Goal: Task Accomplishment & Management: Complete application form

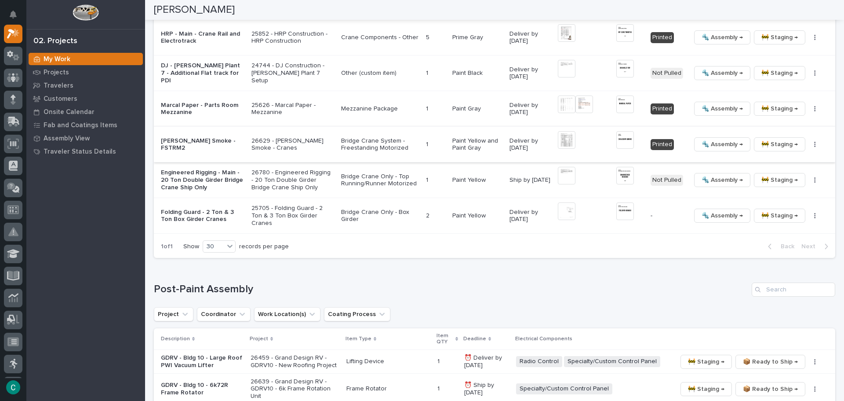
scroll to position [1055, 0]
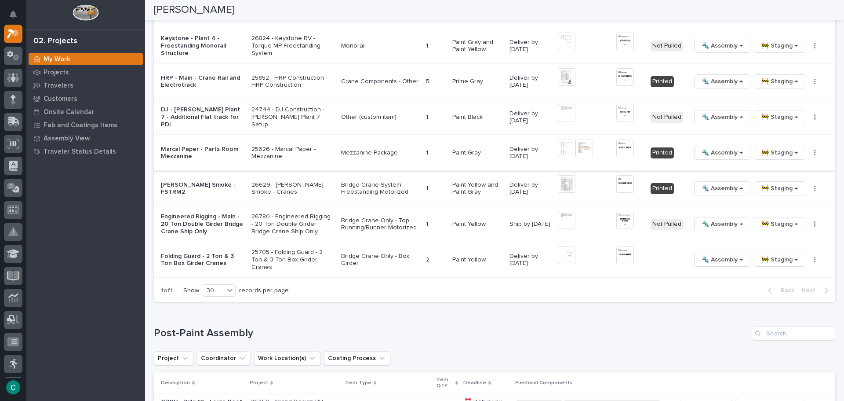
click at [765, 151] on span "🚧 Staging →" at bounding box center [780, 152] width 37 height 11
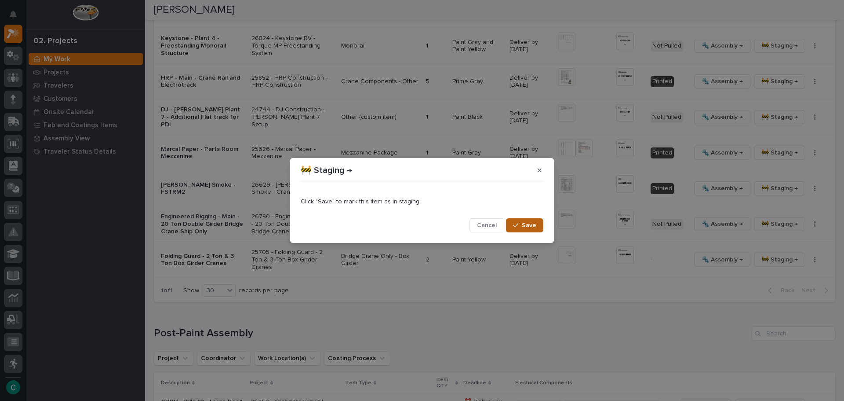
click at [528, 225] on span "Save" at bounding box center [529, 225] width 15 height 8
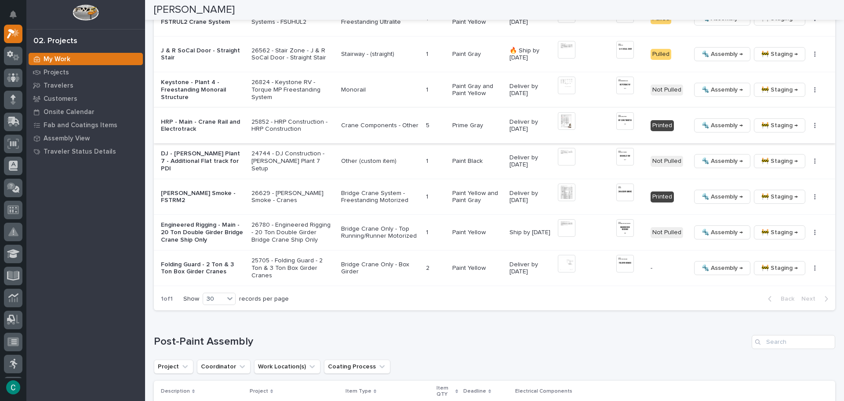
scroll to position [968, 0]
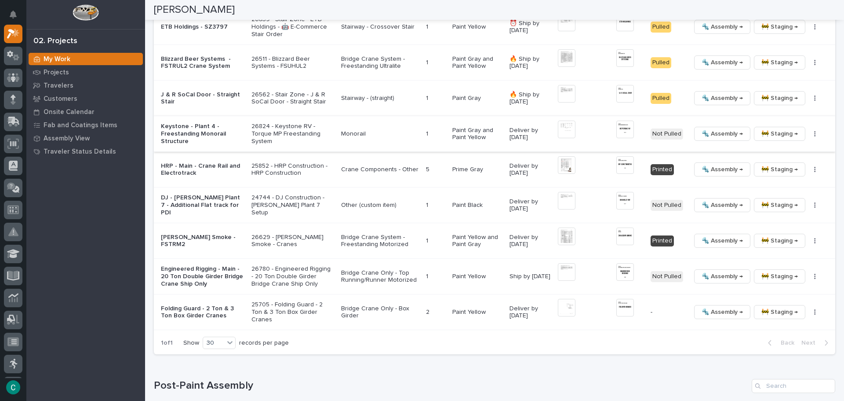
click at [563, 128] on img at bounding box center [567, 130] width 18 height 18
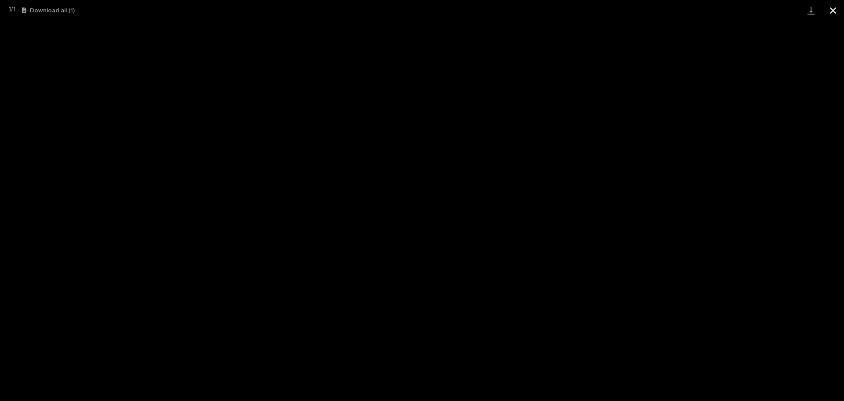
click at [836, 4] on button "Close gallery" at bounding box center [833, 10] width 22 height 21
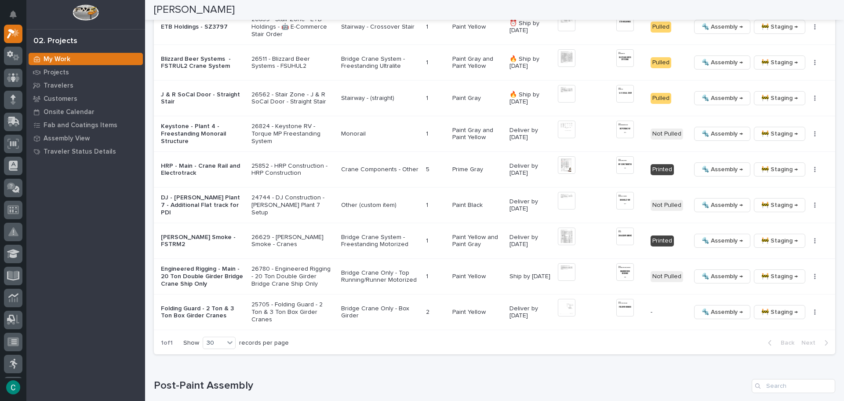
click at [580, 124] on div "+ 0" at bounding box center [571, 134] width 27 height 27
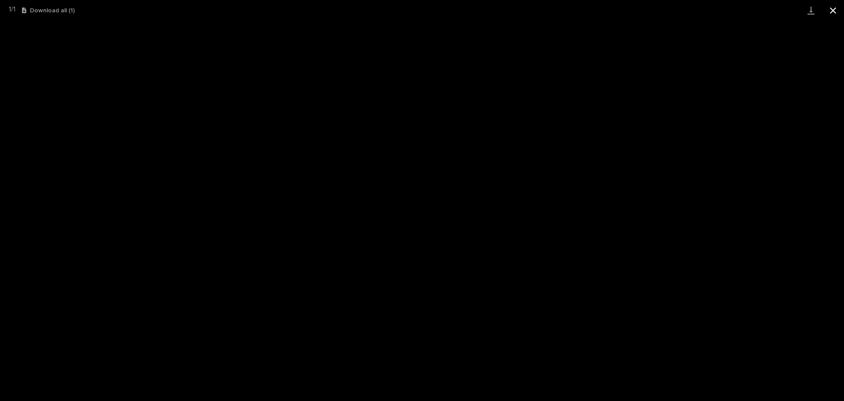
click at [832, 8] on button "Close gallery" at bounding box center [833, 10] width 22 height 21
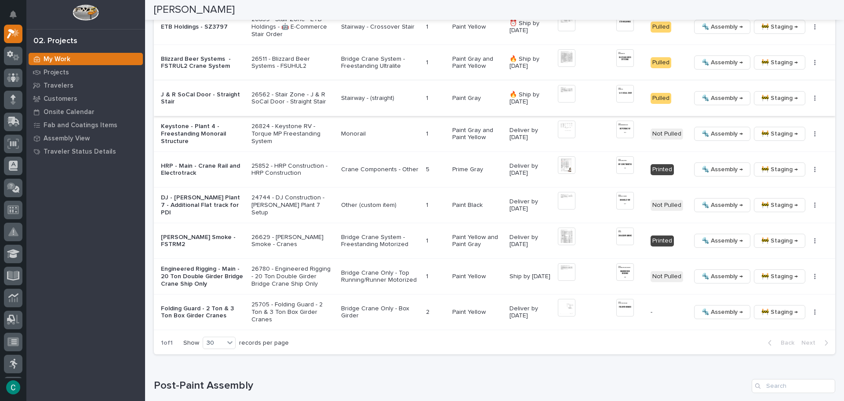
scroll to position [924, 0]
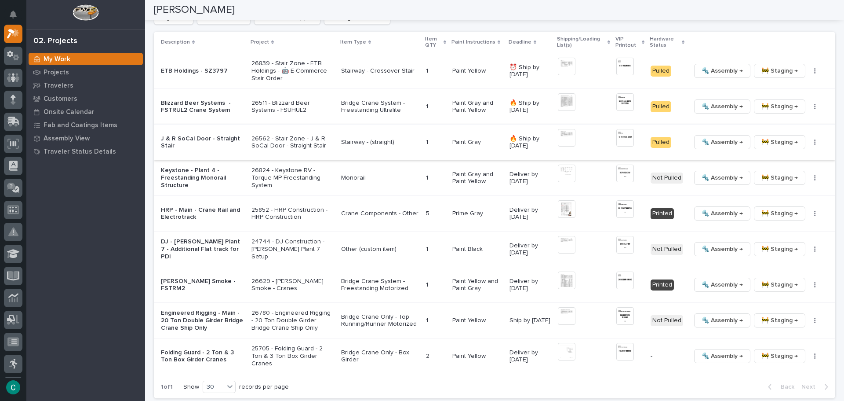
click at [784, 144] on span "🚧 Staging →" at bounding box center [780, 142] width 37 height 11
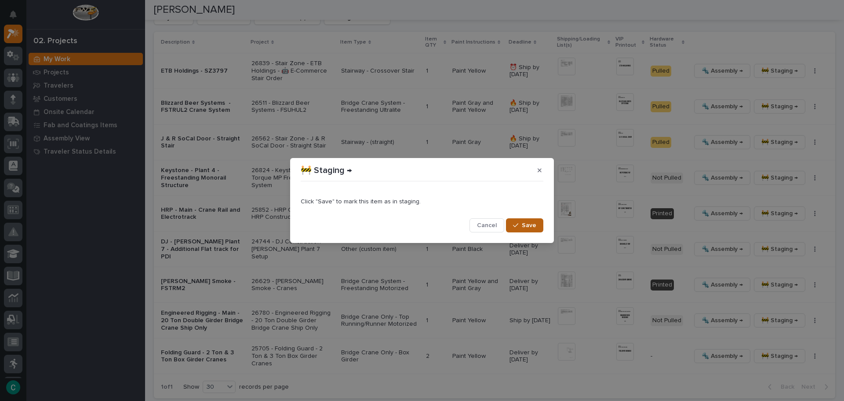
click at [537, 227] on button "Save" at bounding box center [524, 225] width 37 height 14
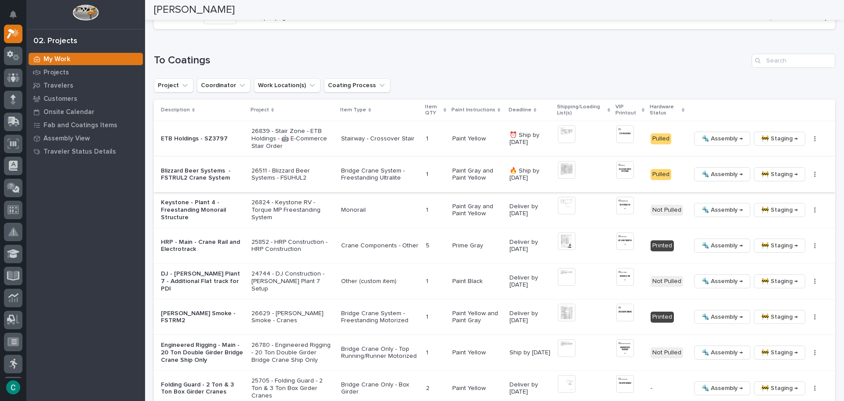
scroll to position [836, 0]
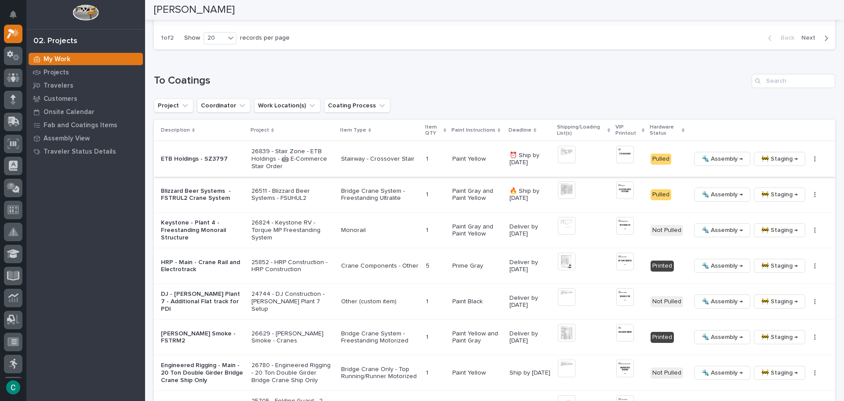
click at [562, 155] on img at bounding box center [567, 155] width 18 height 18
click at [564, 152] on img at bounding box center [567, 155] width 18 height 18
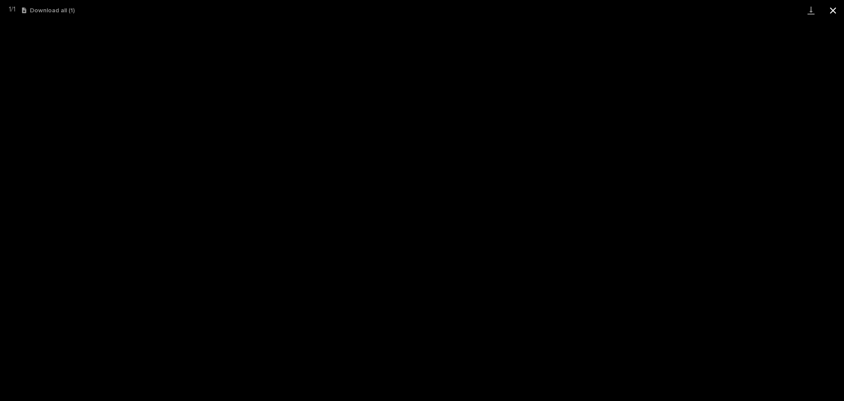
click at [835, 12] on button "Close gallery" at bounding box center [833, 10] width 22 height 21
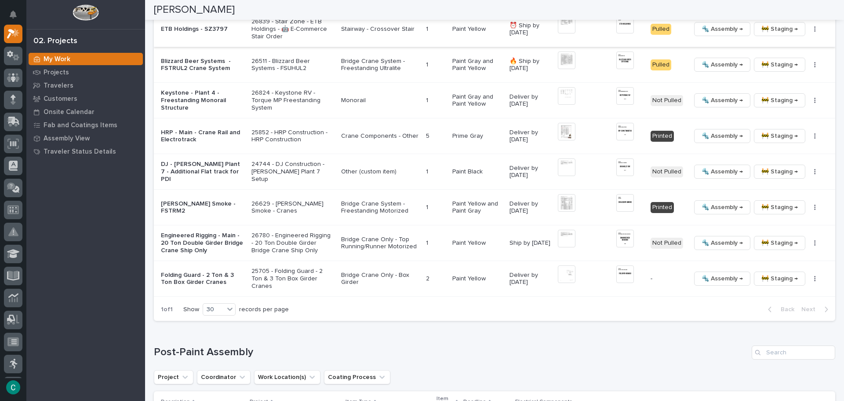
scroll to position [968, 0]
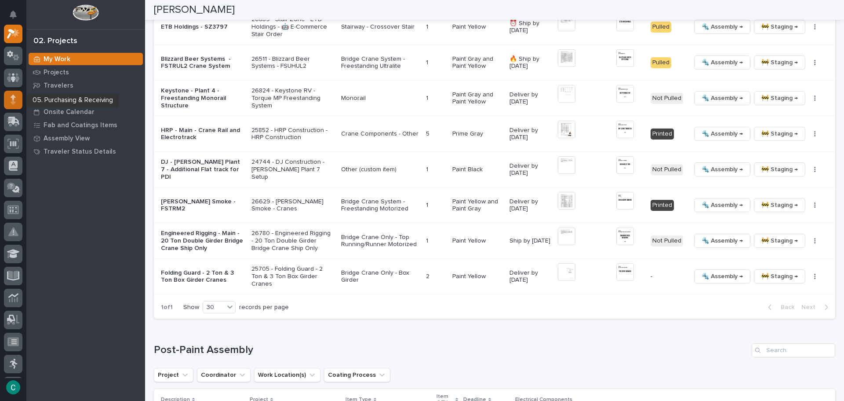
click at [10, 99] on div at bounding box center [13, 100] width 18 height 18
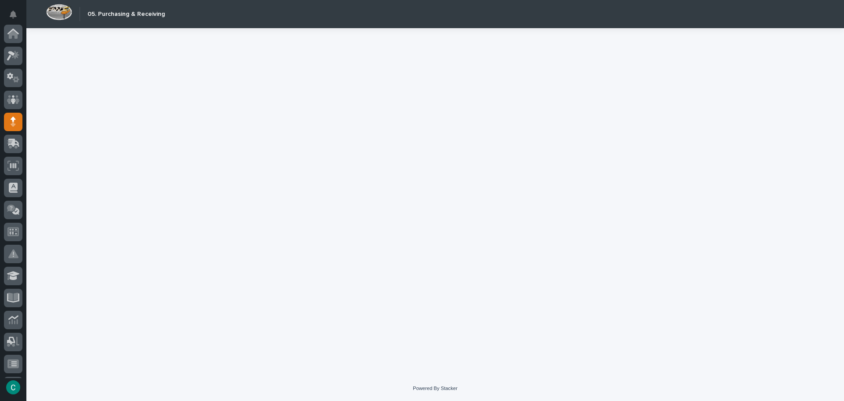
scroll to position [88, 0]
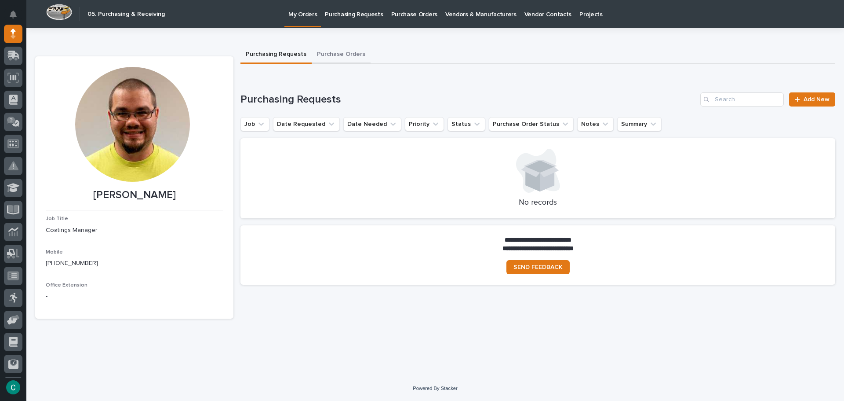
click at [333, 57] on button "Purchase Orders" at bounding box center [341, 55] width 59 height 18
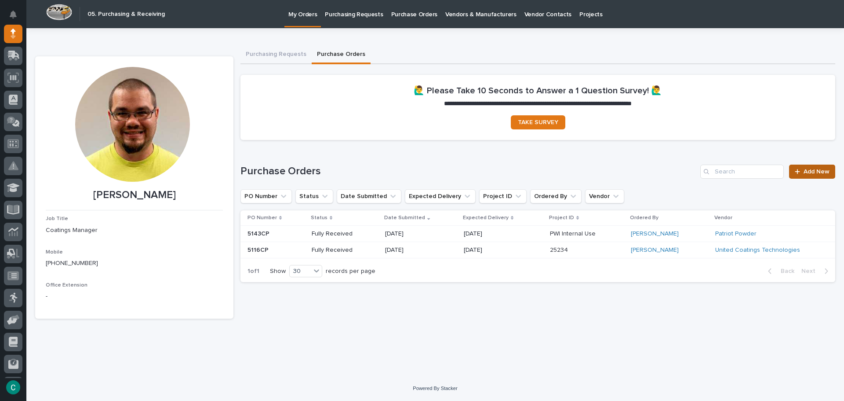
click at [805, 176] on link "Add New" at bounding box center [812, 171] width 46 height 14
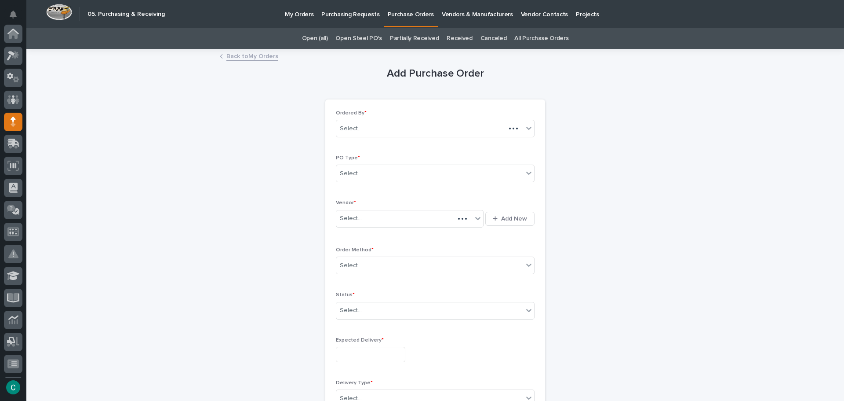
scroll to position [88, 0]
click at [412, 177] on div "Select..." at bounding box center [429, 173] width 187 height 15
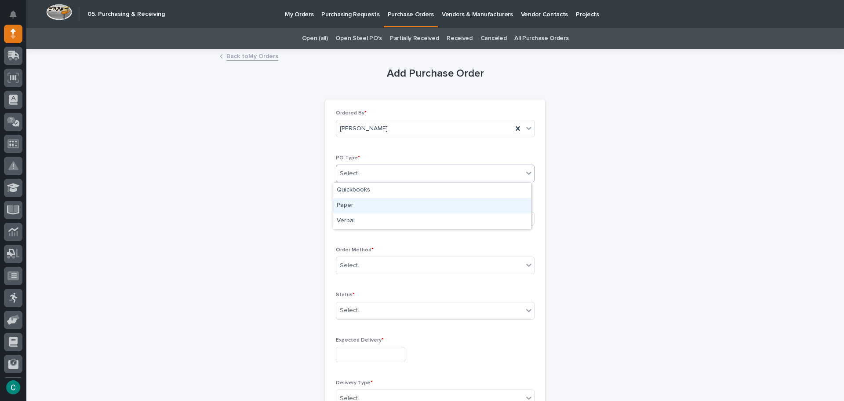
click at [366, 204] on div "Paper" at bounding box center [432, 205] width 198 height 15
click at [362, 224] on div "Select..." at bounding box center [404, 218] width 136 height 15
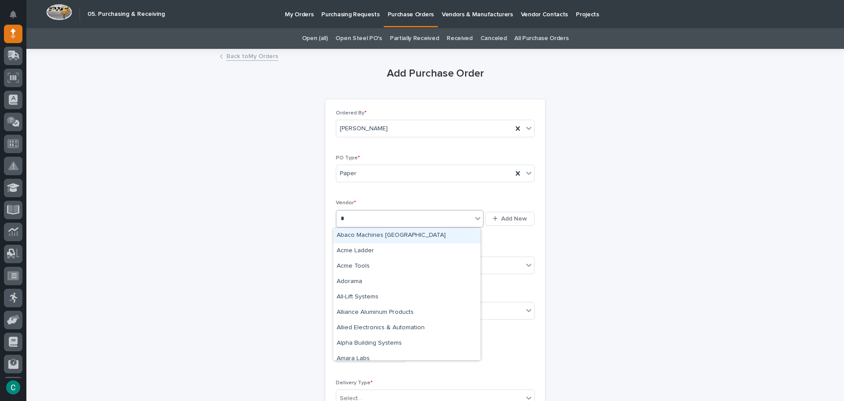
type input "**"
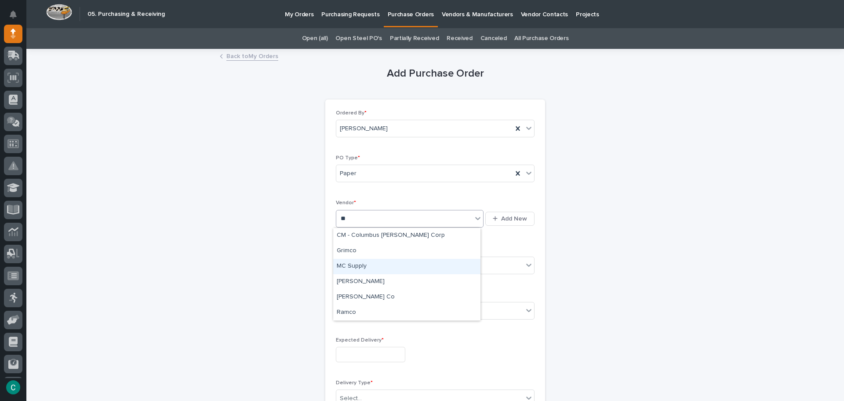
click at [361, 271] on div "MC Supply" at bounding box center [406, 266] width 147 height 15
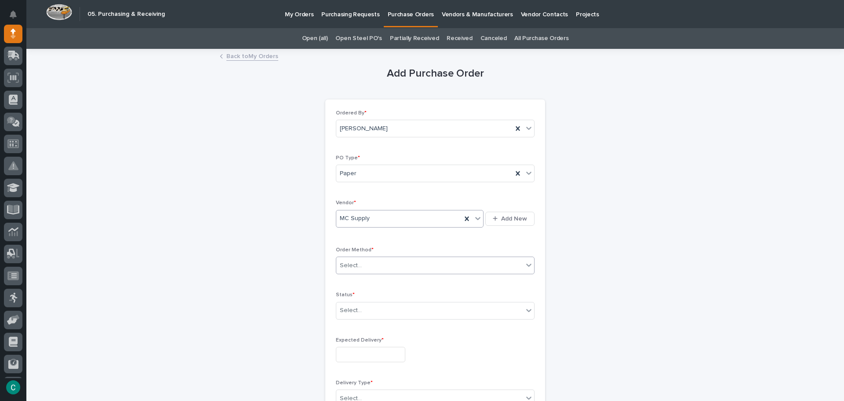
click at [381, 270] on div "Select..." at bounding box center [429, 265] width 187 height 15
click at [372, 294] on div "Email" at bounding box center [432, 297] width 198 height 15
click at [373, 317] on div "Select..." at bounding box center [429, 310] width 187 height 15
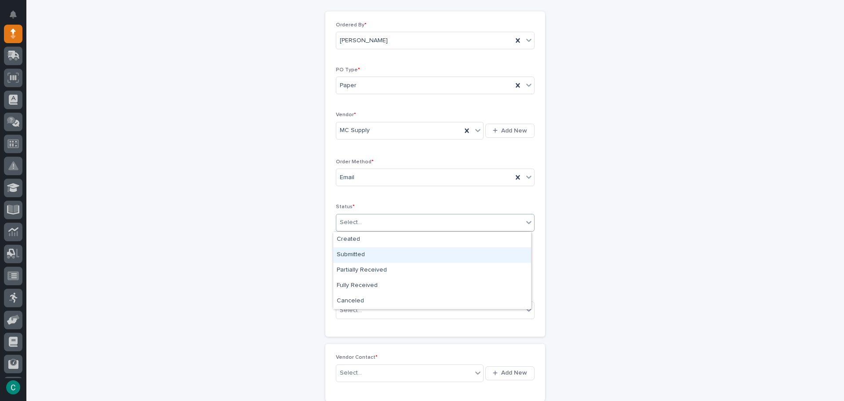
drag, startPoint x: 372, startPoint y: 265, endPoint x: 376, endPoint y: 256, distance: 9.1
click at [376, 256] on div "Submitted" at bounding box center [432, 254] width 198 height 15
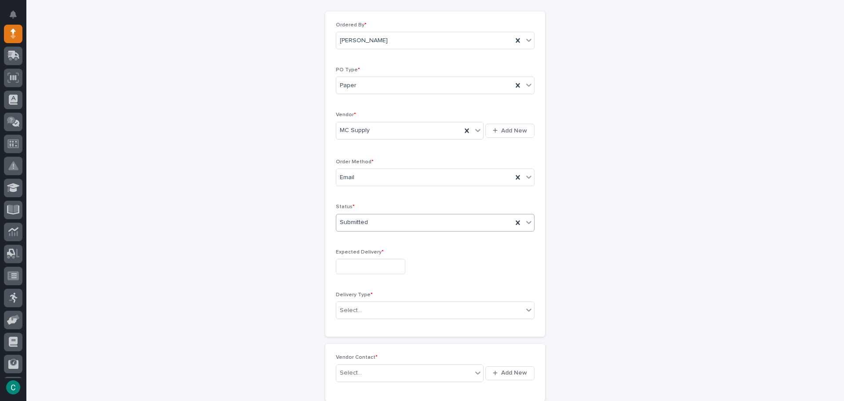
click at [376, 266] on input "text" at bounding box center [370, 266] width 69 height 15
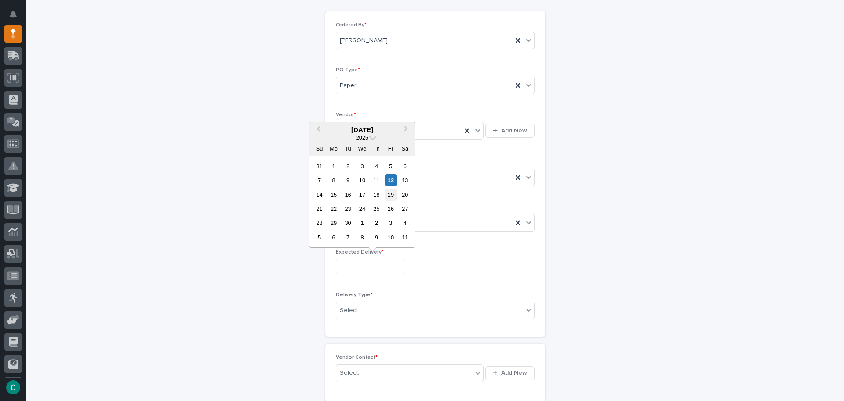
click at [387, 198] on div "19" at bounding box center [391, 195] width 12 height 12
type input "**********"
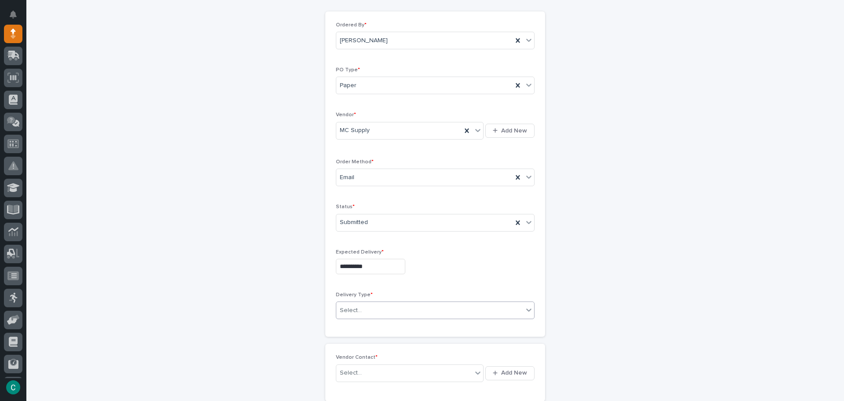
click at [400, 312] on div "Select..." at bounding box center [429, 310] width 187 height 15
click at [378, 325] on div "Deliver to PWI" at bounding box center [432, 326] width 198 height 15
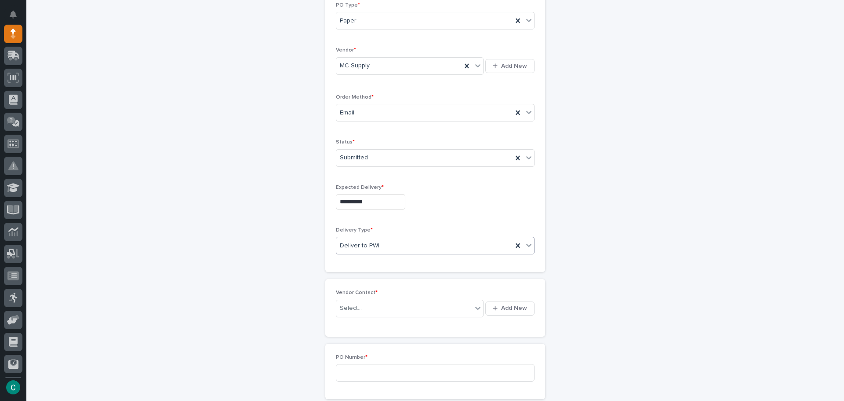
scroll to position [176, 0]
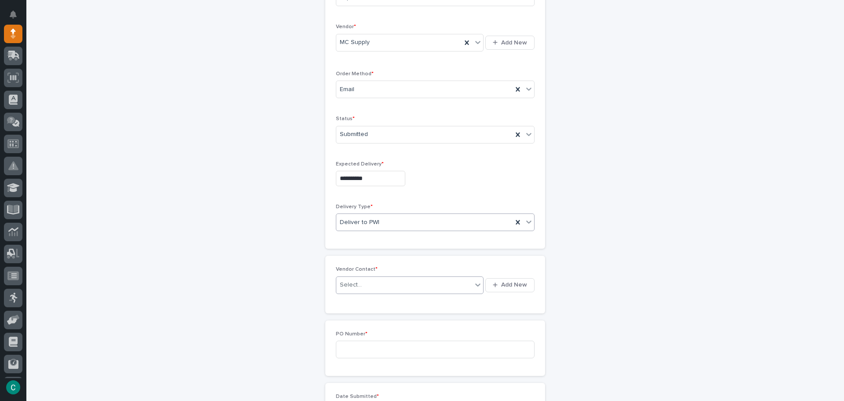
click at [398, 287] on div "Select..." at bounding box center [404, 285] width 136 height 15
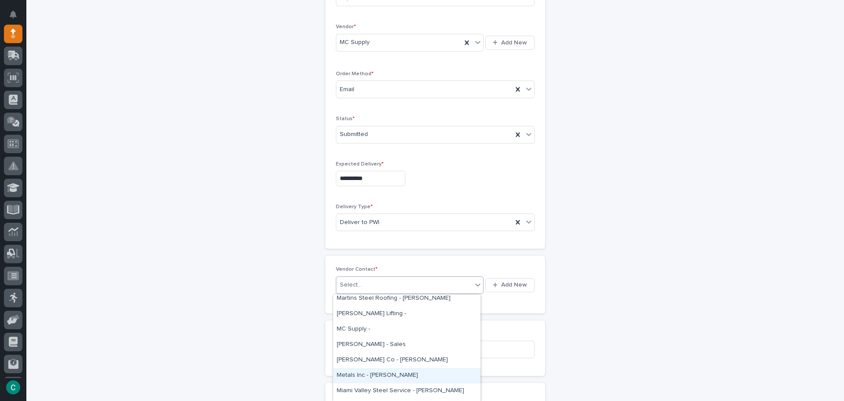
scroll to position [2067, 0]
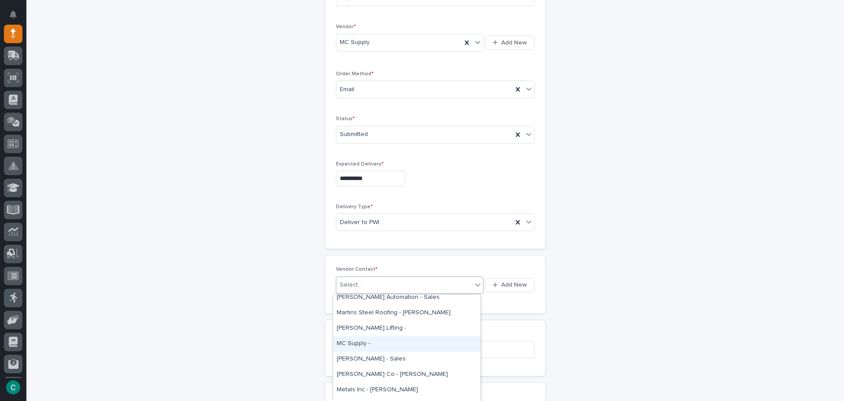
click at [416, 346] on div "MC Supply -" at bounding box center [406, 343] width 147 height 15
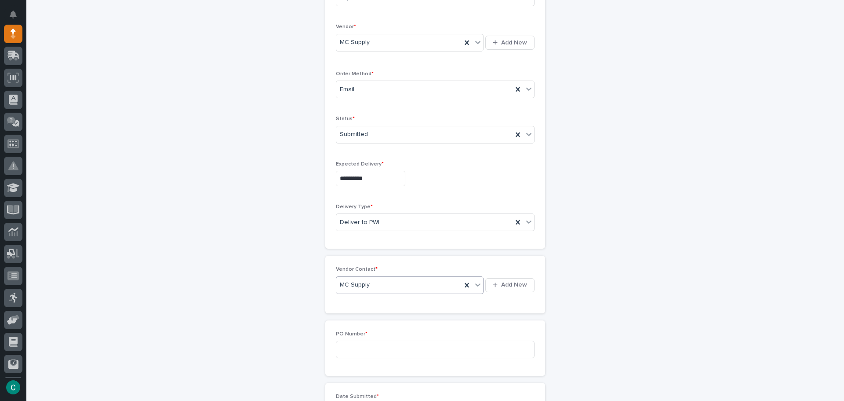
scroll to position [220, 0]
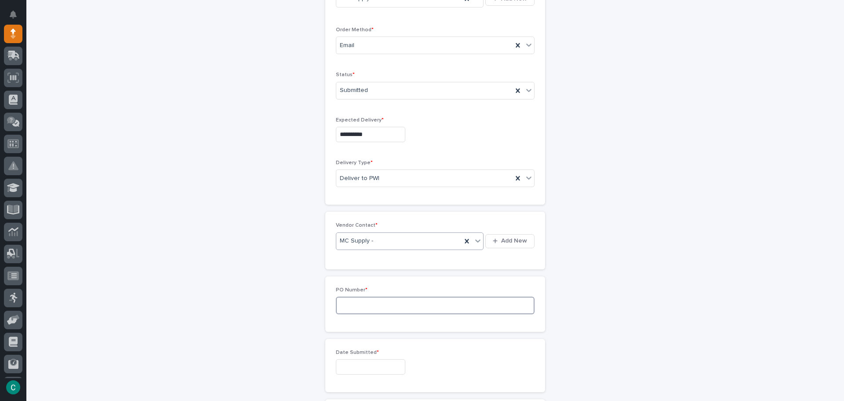
click at [400, 307] on input at bounding box center [435, 305] width 199 height 18
type input "5144CP"
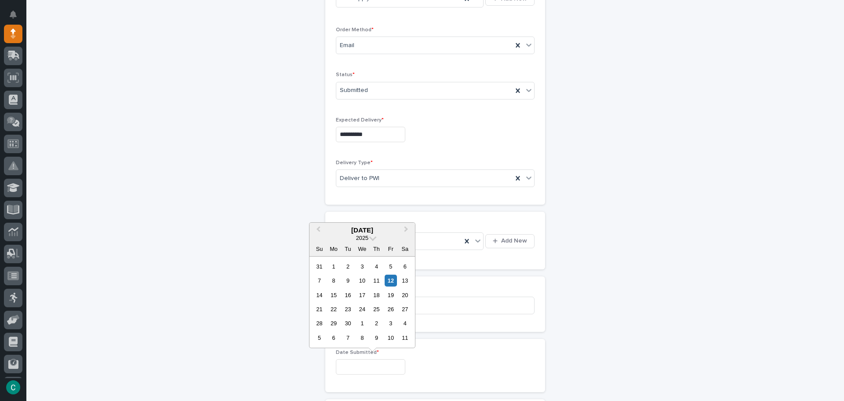
click at [405, 366] on input "text" at bounding box center [370, 366] width 69 height 15
click at [391, 278] on div "12" at bounding box center [391, 280] width 12 height 12
type input "**********"
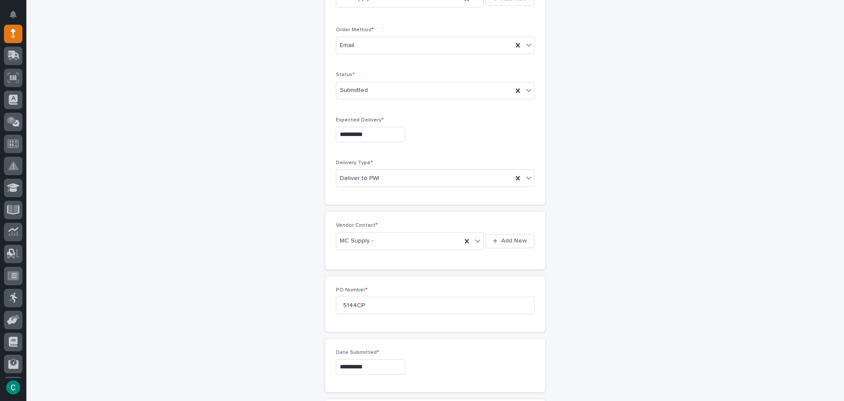
scroll to position [352, 0]
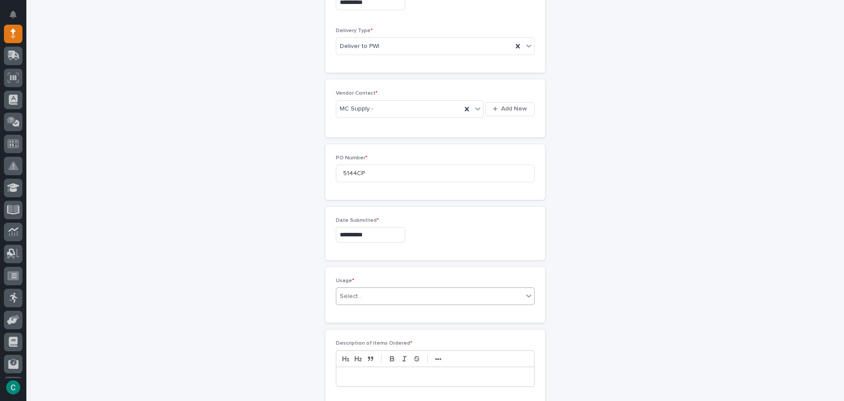
click at [420, 296] on div "Select..." at bounding box center [429, 296] width 187 height 15
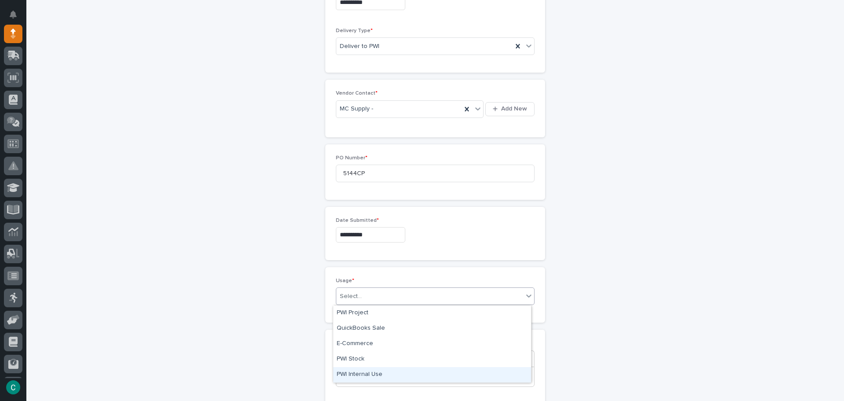
click at [386, 375] on div "PWI Internal Use" at bounding box center [432, 374] width 198 height 15
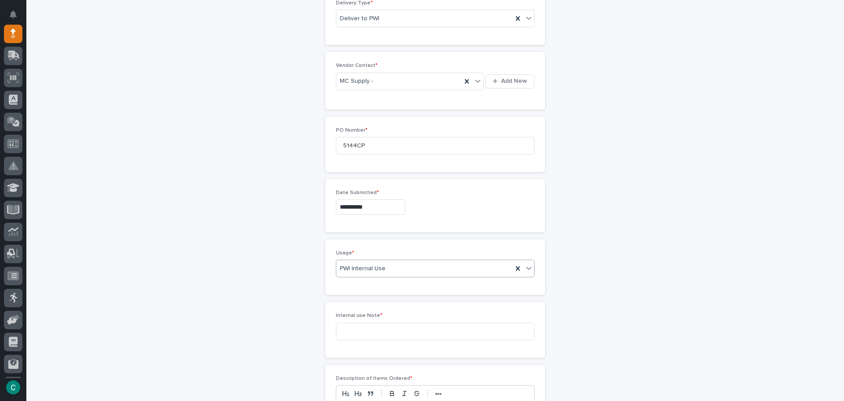
scroll to position [383, 0]
click at [417, 333] on input at bounding box center [435, 328] width 199 height 18
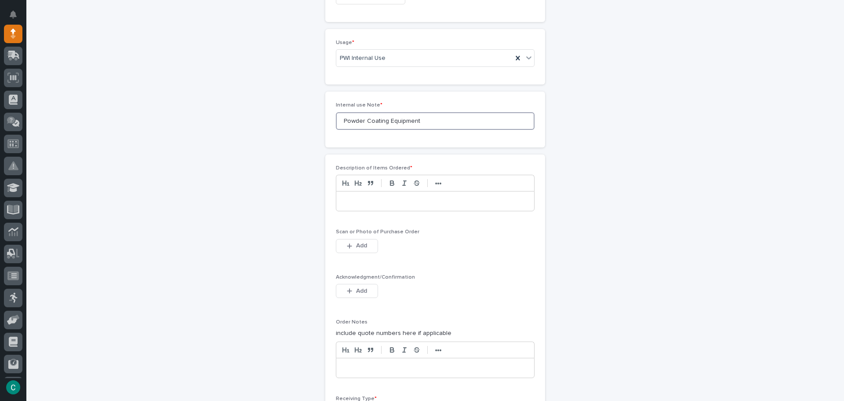
scroll to position [603, 0]
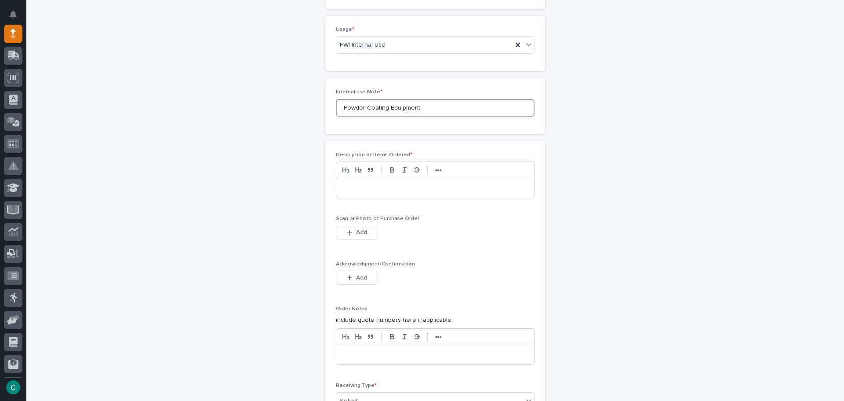
type input "Powder Coating Equipment"
click at [478, 190] on p at bounding box center [435, 187] width 185 height 9
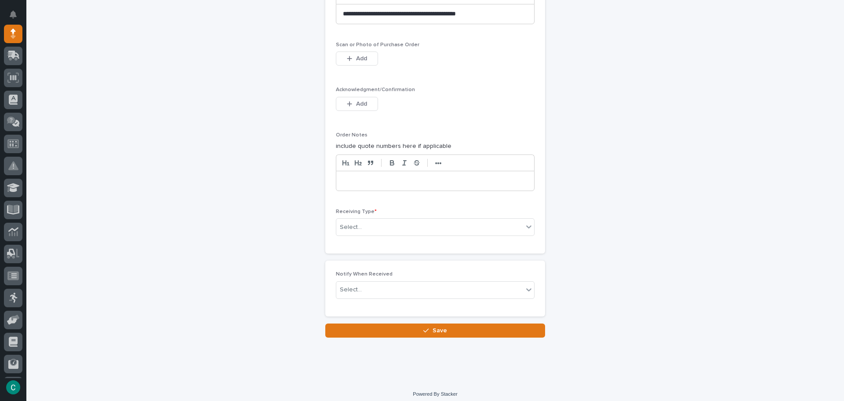
scroll to position [782, 0]
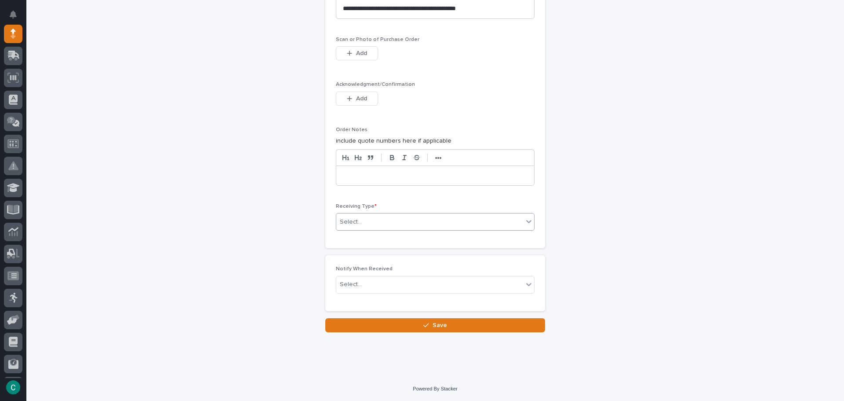
click at [464, 223] on div "Select..." at bounding box center [429, 222] width 187 height 15
click at [358, 284] on div "Deliver to" at bounding box center [432, 284] width 198 height 15
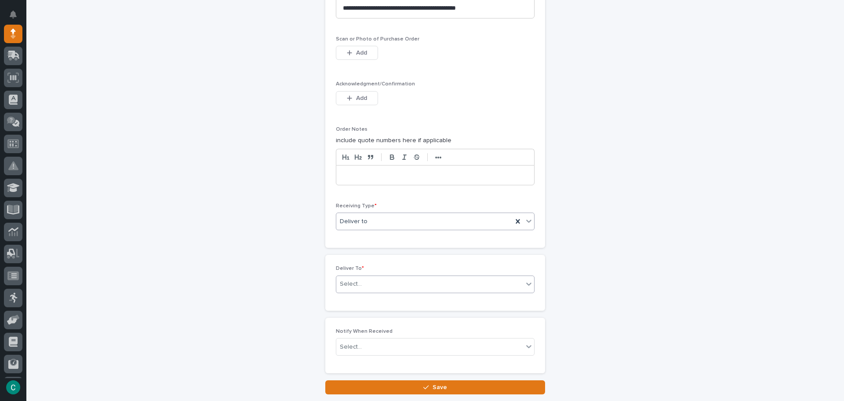
click at [372, 281] on div "Select..." at bounding box center [429, 284] width 187 height 15
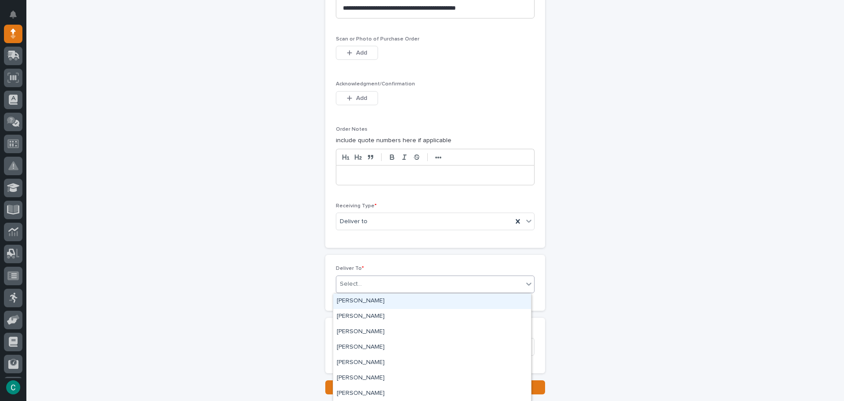
type input "*"
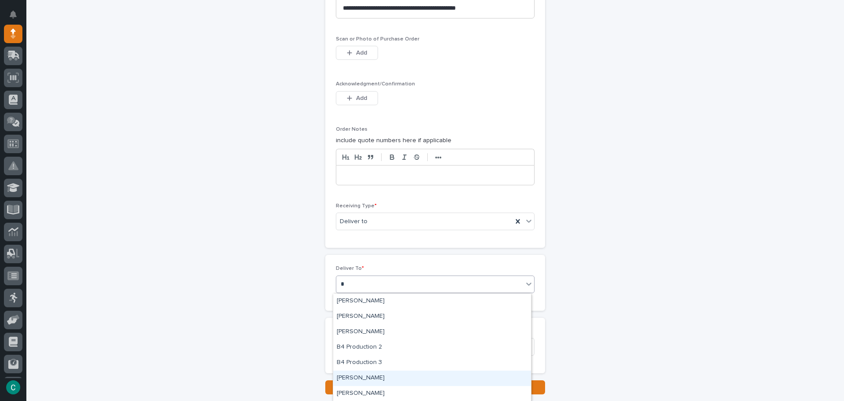
click at [402, 379] on div "[PERSON_NAME]" at bounding box center [432, 377] width 198 height 15
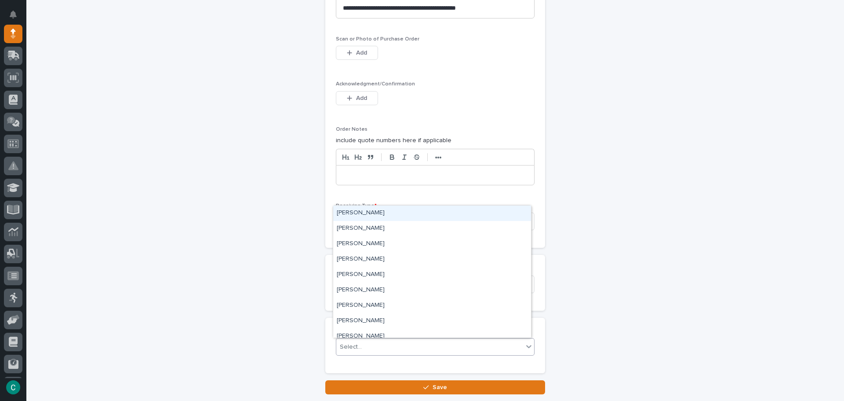
click at [366, 341] on div "Select..." at bounding box center [429, 347] width 187 height 15
type input "**"
click at [458, 227] on div "[PERSON_NAME]" at bounding box center [432, 228] width 198 height 15
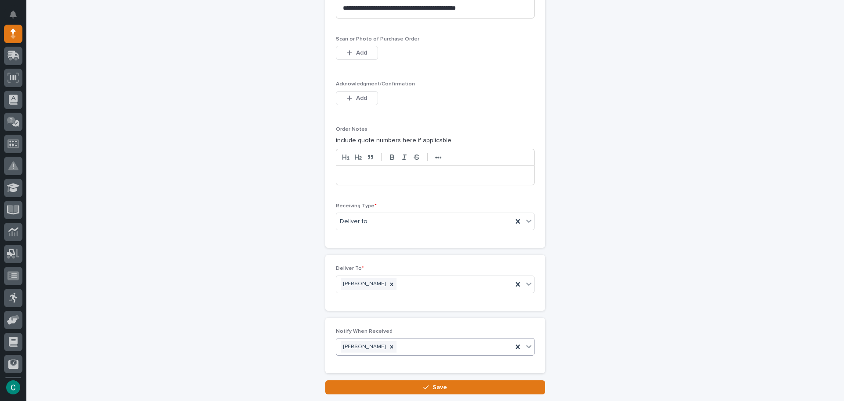
scroll to position [845, 0]
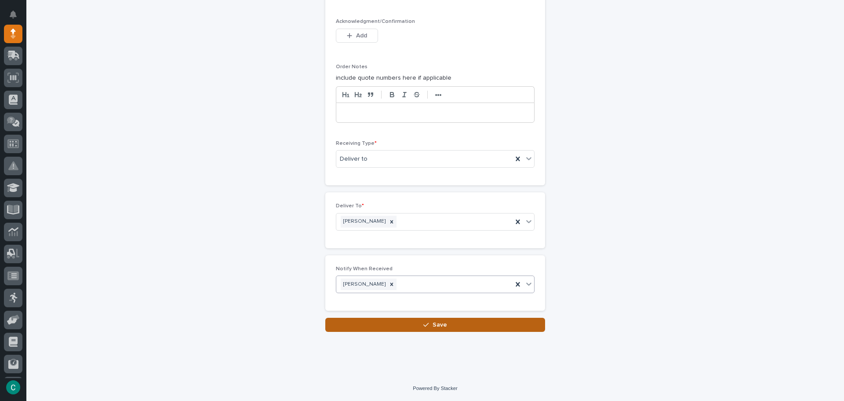
click at [469, 324] on button "Save" at bounding box center [435, 325] width 220 height 14
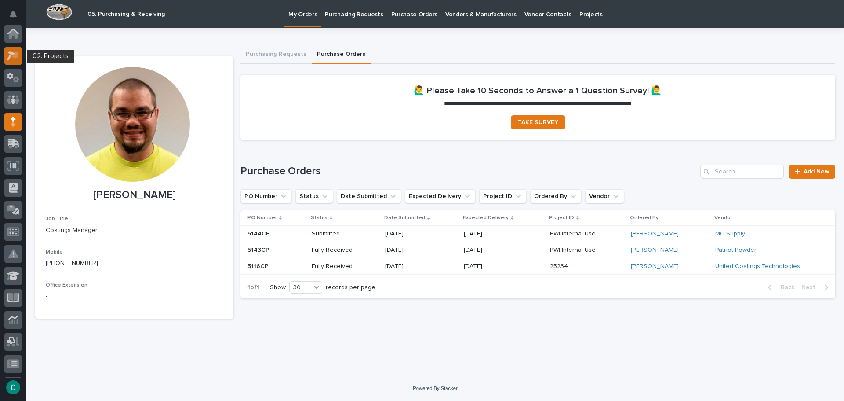
click at [16, 58] on icon at bounding box center [13, 56] width 13 height 10
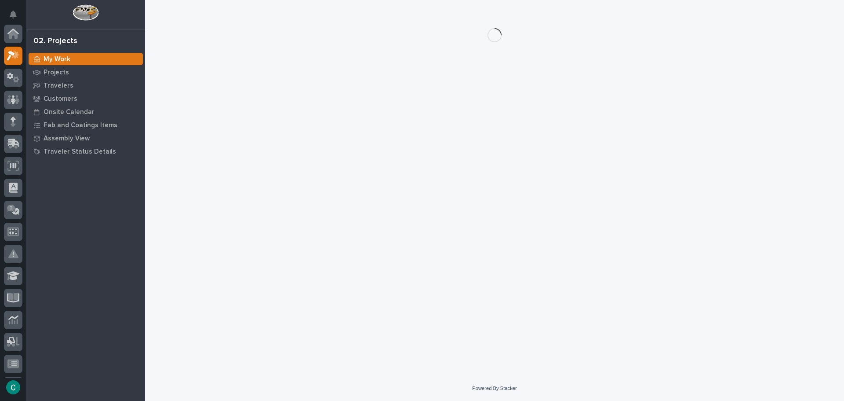
scroll to position [22, 0]
